Goal: Book appointment/travel/reservation

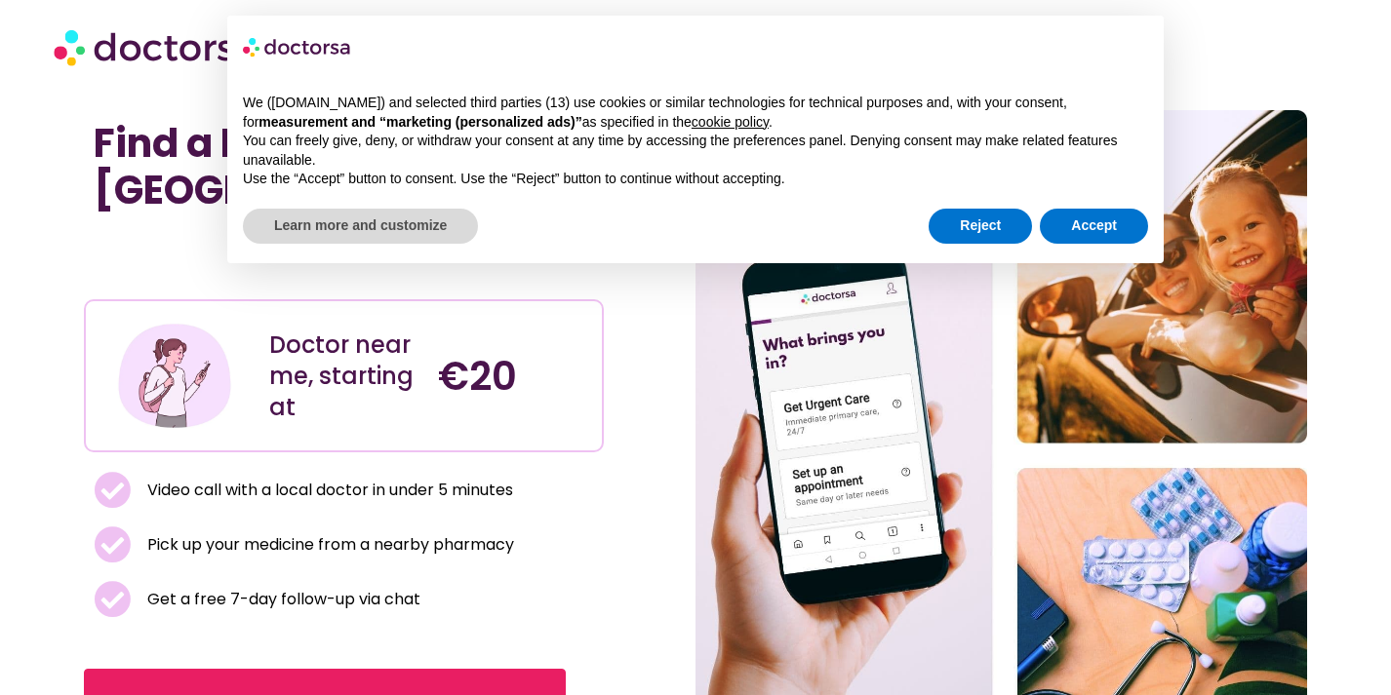
scroll to position [13, 0]
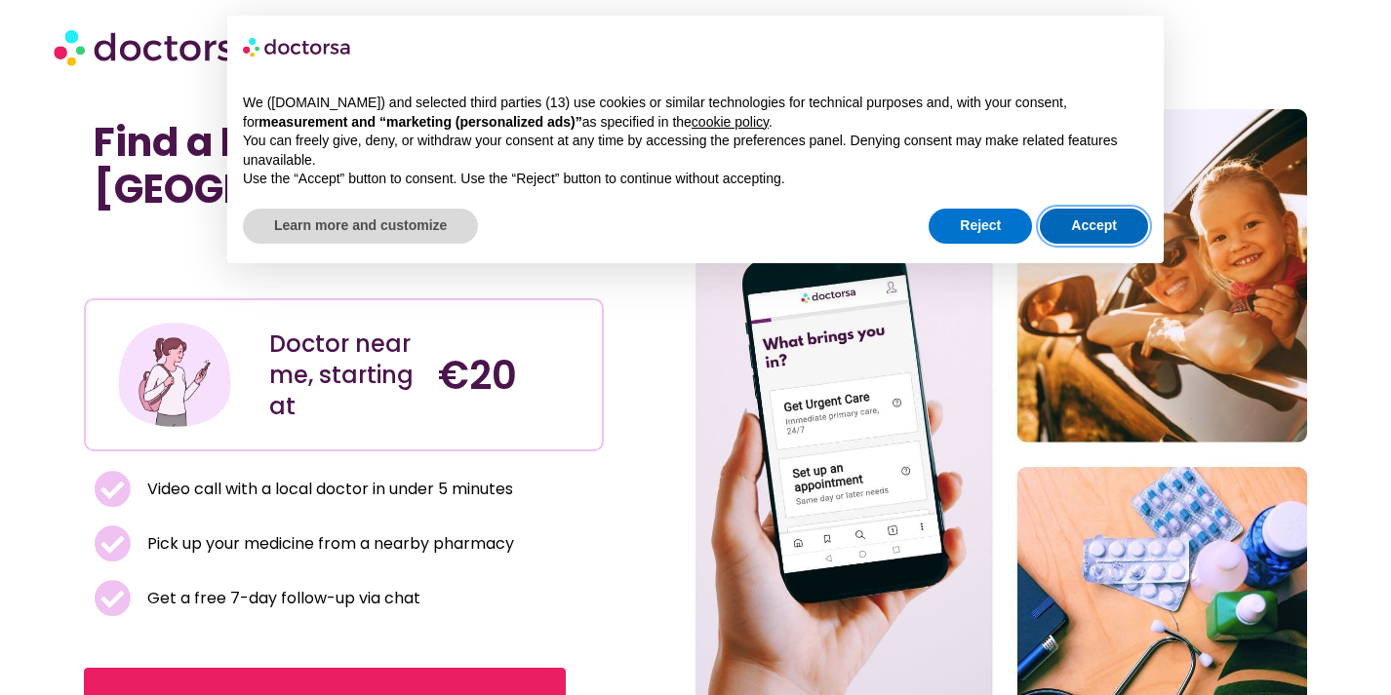
click at [1068, 230] on button "Accept" at bounding box center [1094, 226] width 108 height 35
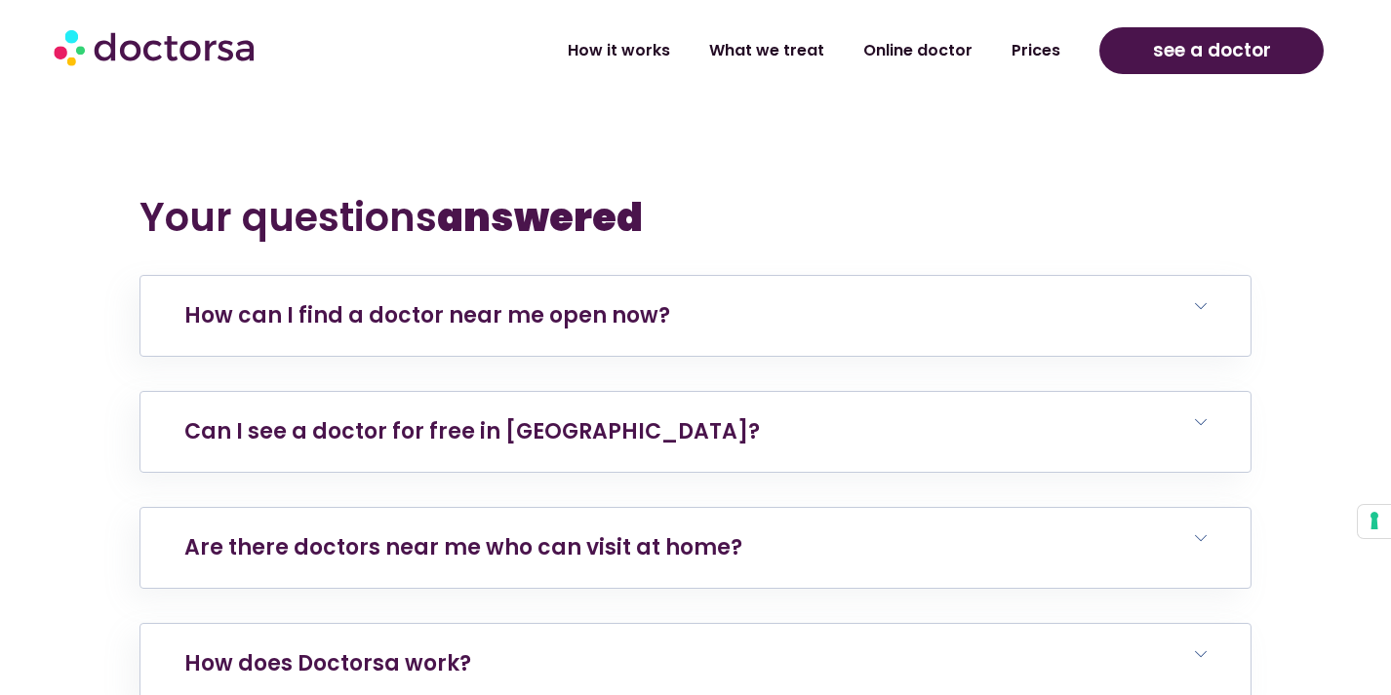
scroll to position [3655, 0]
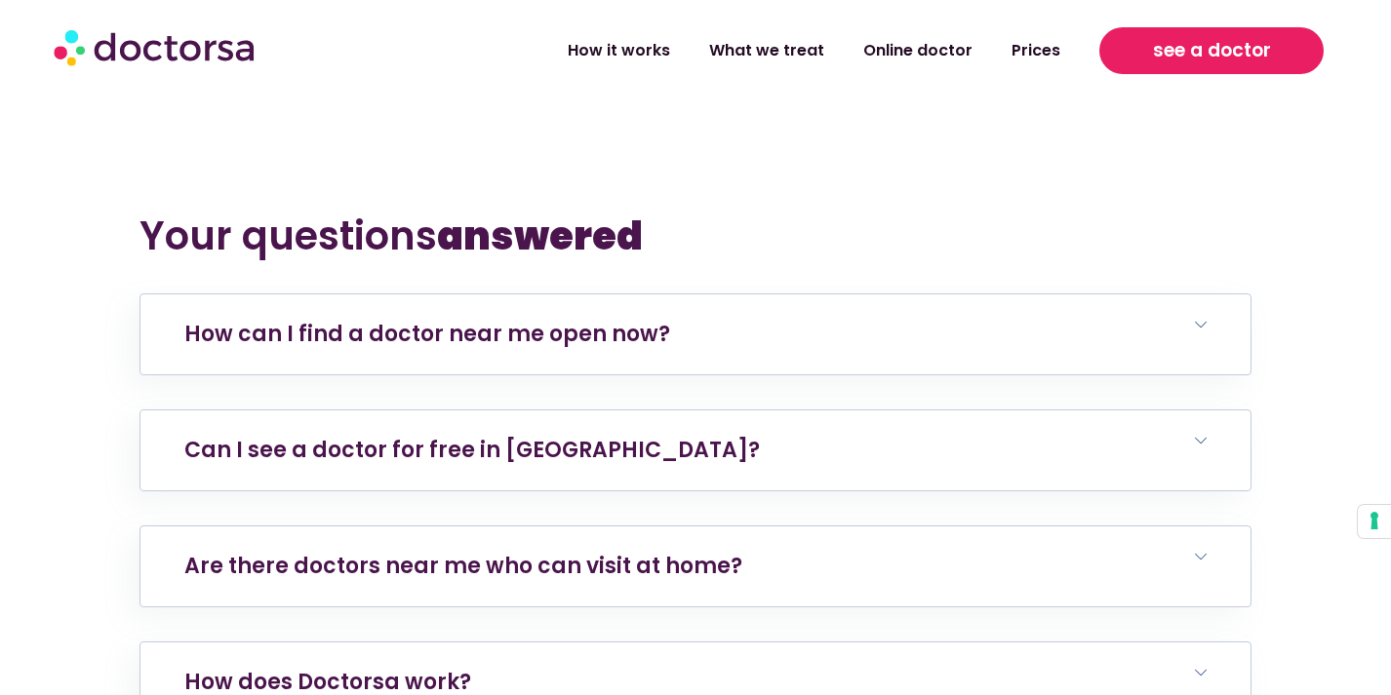
click at [1132, 51] on link "see a doctor" at bounding box center [1210, 50] width 223 height 47
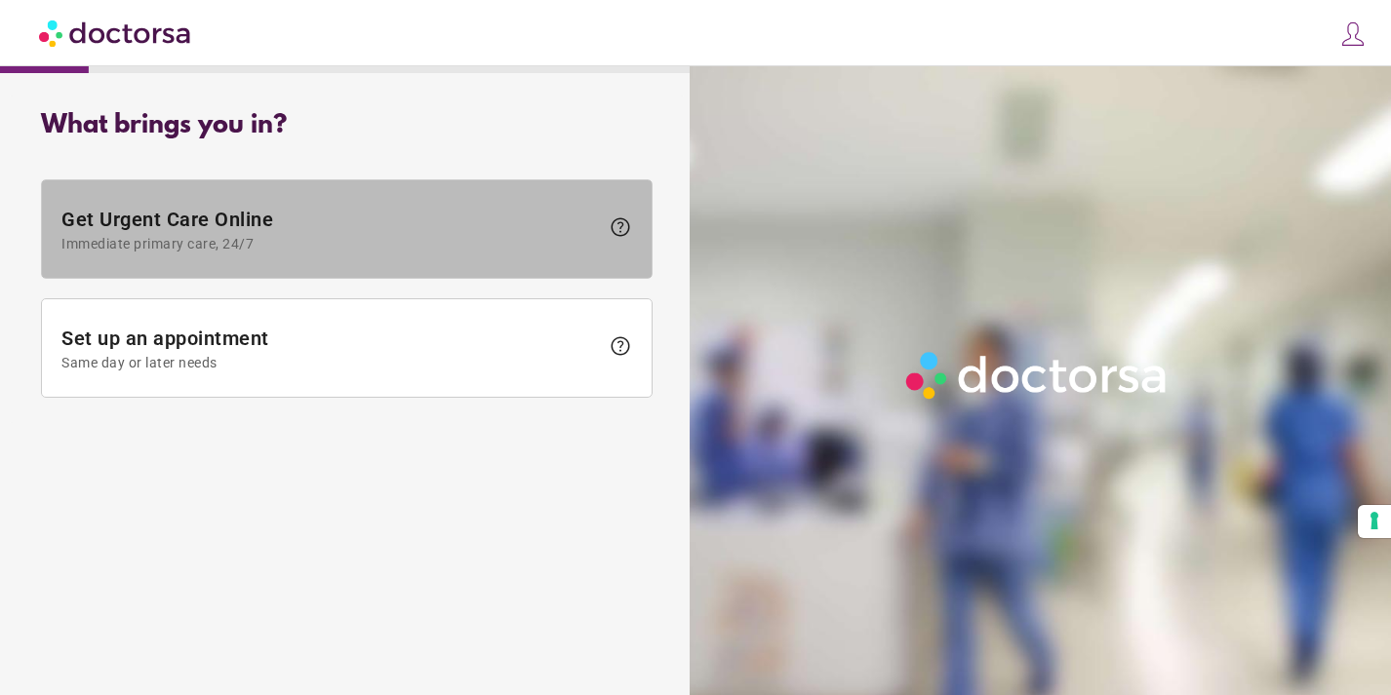
click at [417, 238] on span "Immediate primary care, 24/7" at bounding box center [329, 244] width 537 height 16
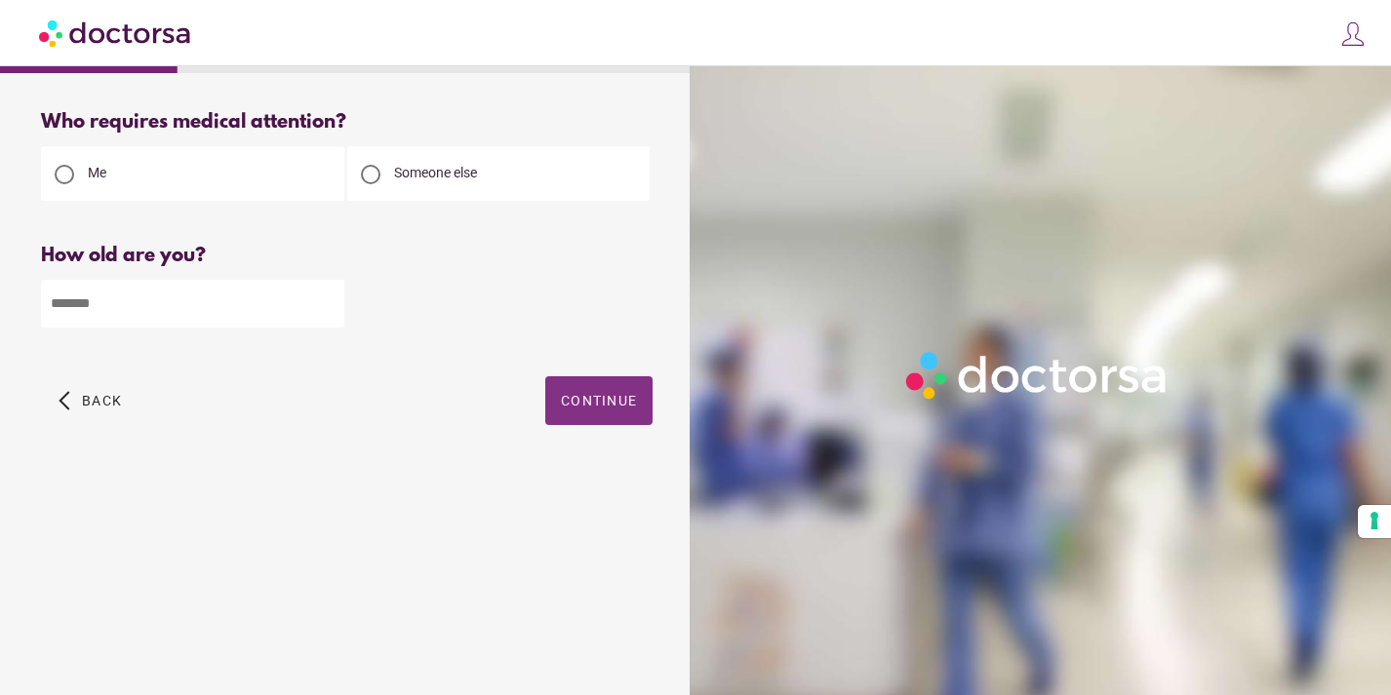
click at [624, 409] on span "Continue" at bounding box center [599, 401] width 76 height 16
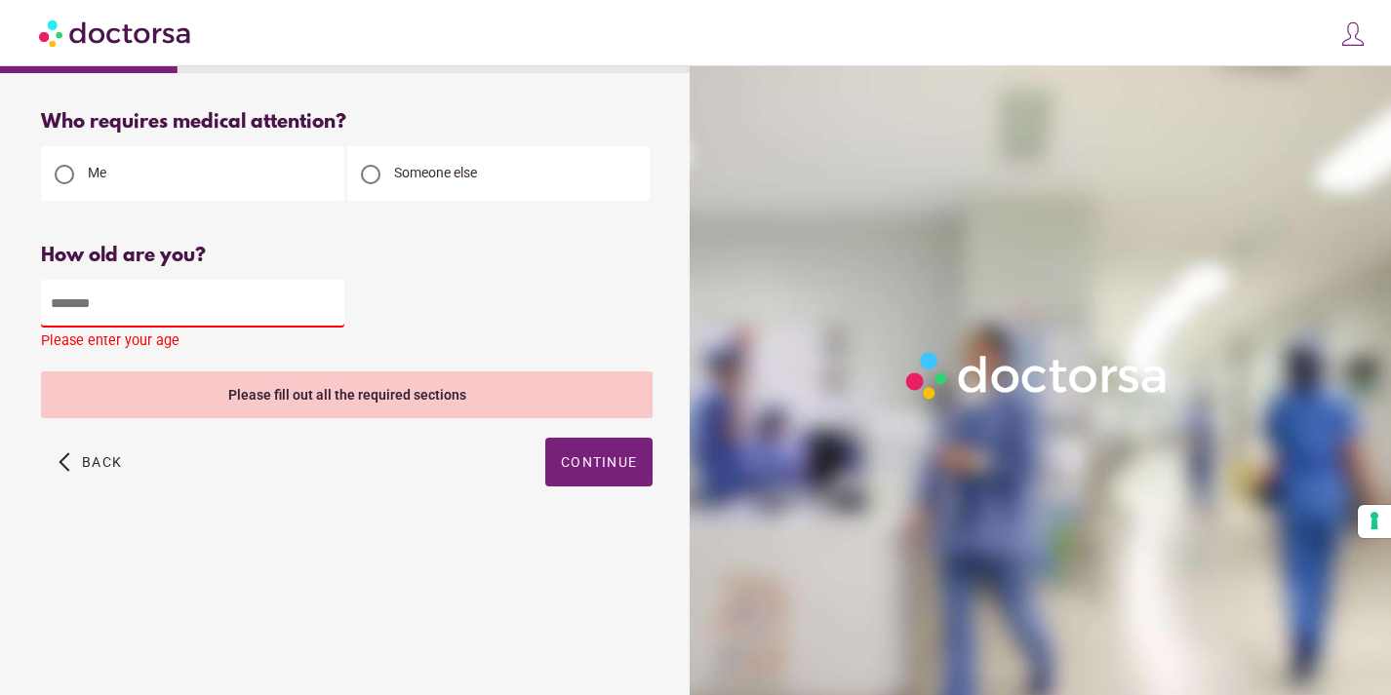
click at [237, 297] on input "number" at bounding box center [192, 304] width 303 height 48
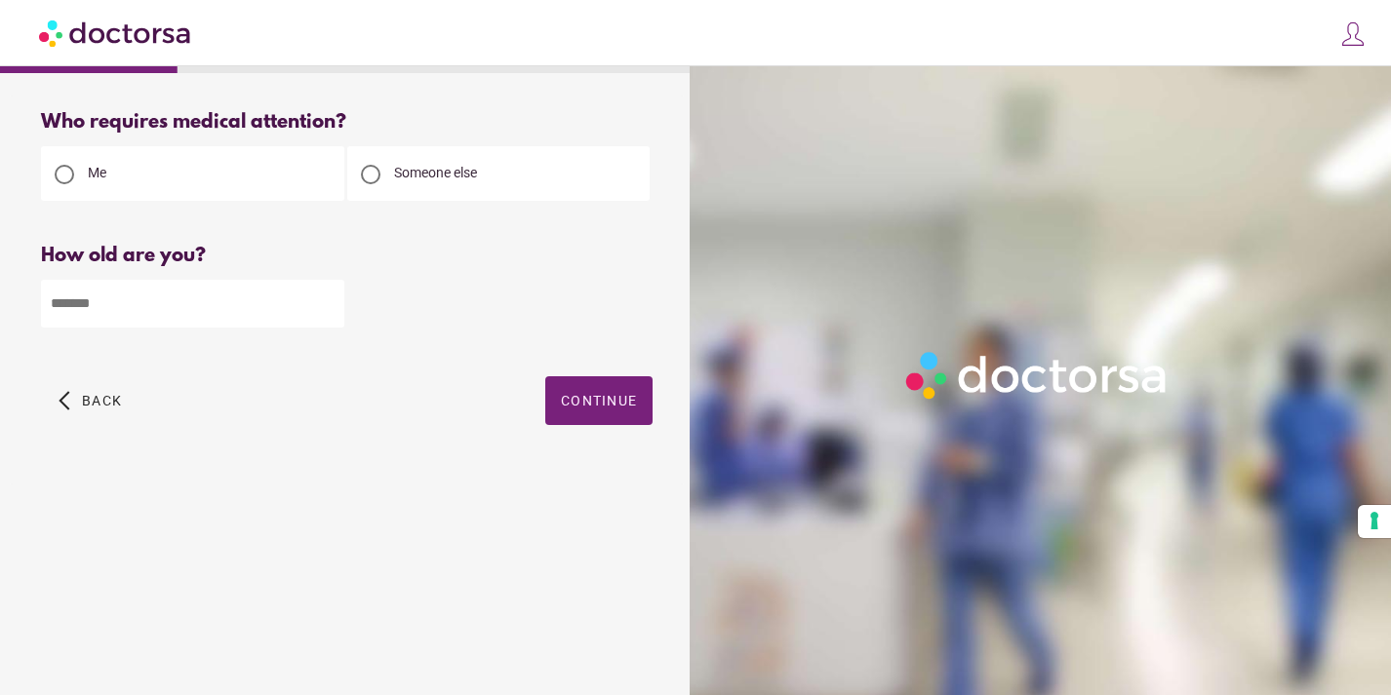
click at [329, 308] on input "*" at bounding box center [192, 304] width 303 height 48
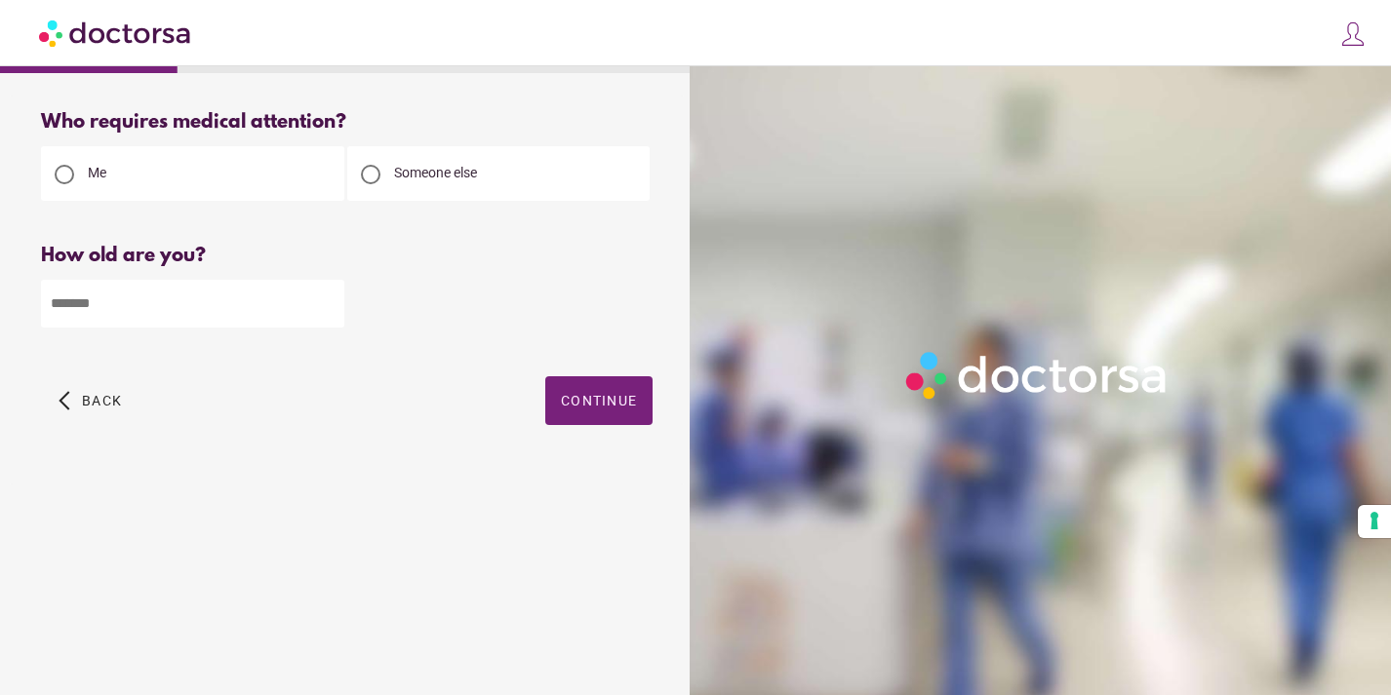
type input "**"
click at [325, 298] on input "**" at bounding box center [192, 304] width 303 height 48
click at [617, 399] on span "Continue" at bounding box center [599, 401] width 76 height 16
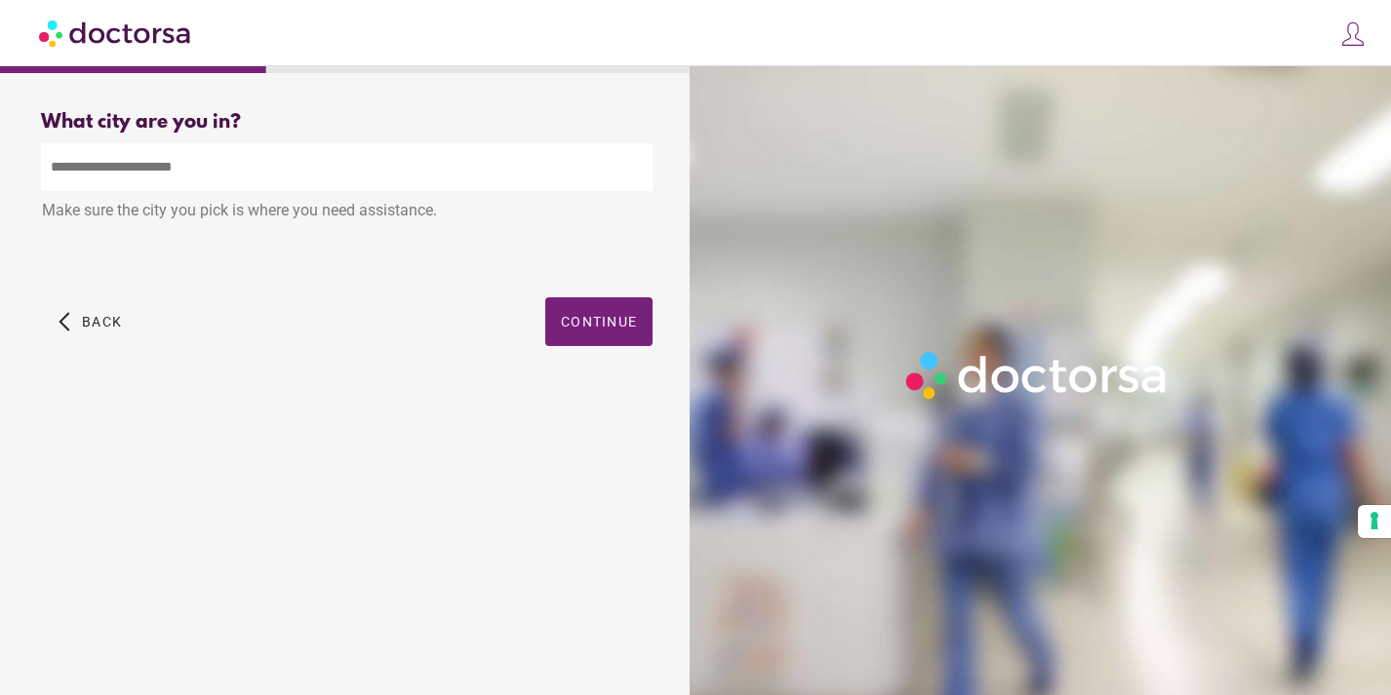
click at [593, 354] on div "arrow_back_ios Back Continue" at bounding box center [347, 337] width 612 height 78
click at [578, 314] on span "button" at bounding box center [598, 322] width 107 height 49
